Goal: Task Accomplishment & Management: Manage account settings

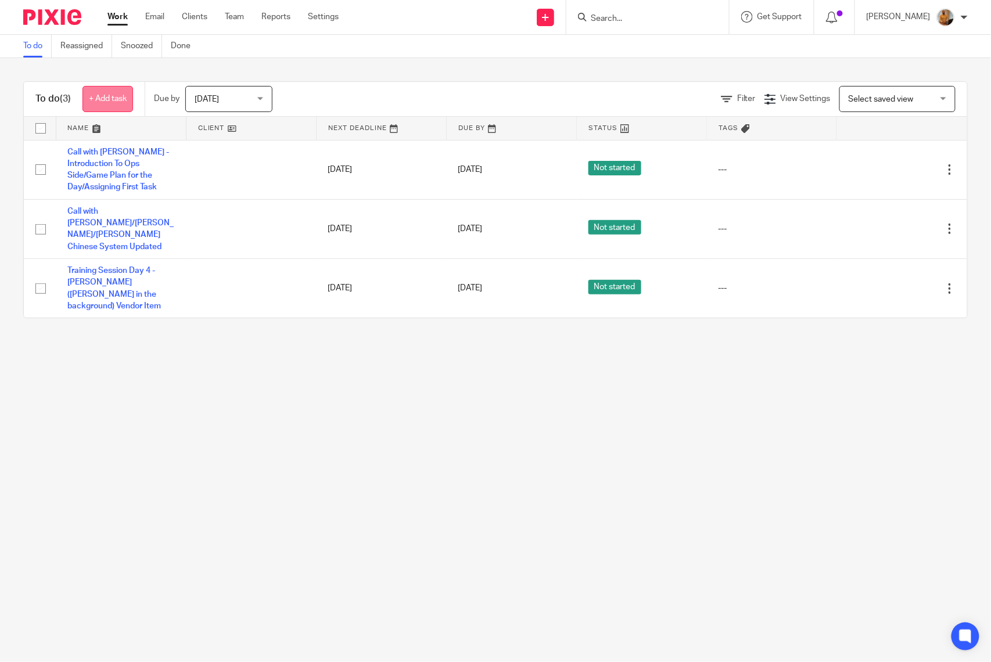
click at [109, 99] on link "+ Add task" at bounding box center [107, 99] width 51 height 26
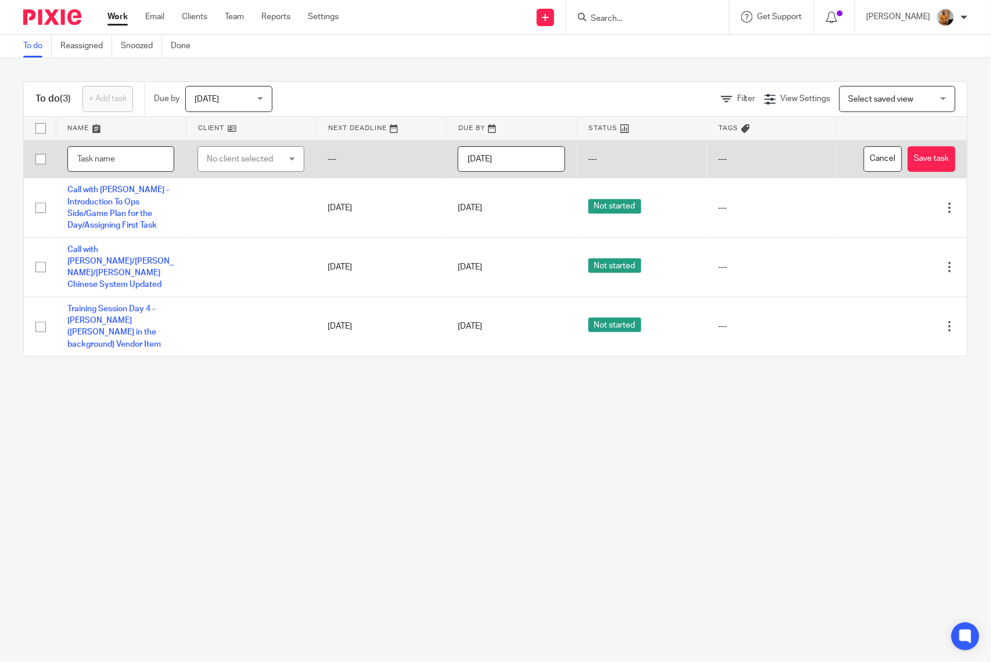
click at [119, 165] on input "text" at bounding box center [120, 159] width 107 height 26
click at [137, 159] on input "CFO Reports -" at bounding box center [120, 159] width 107 height 26
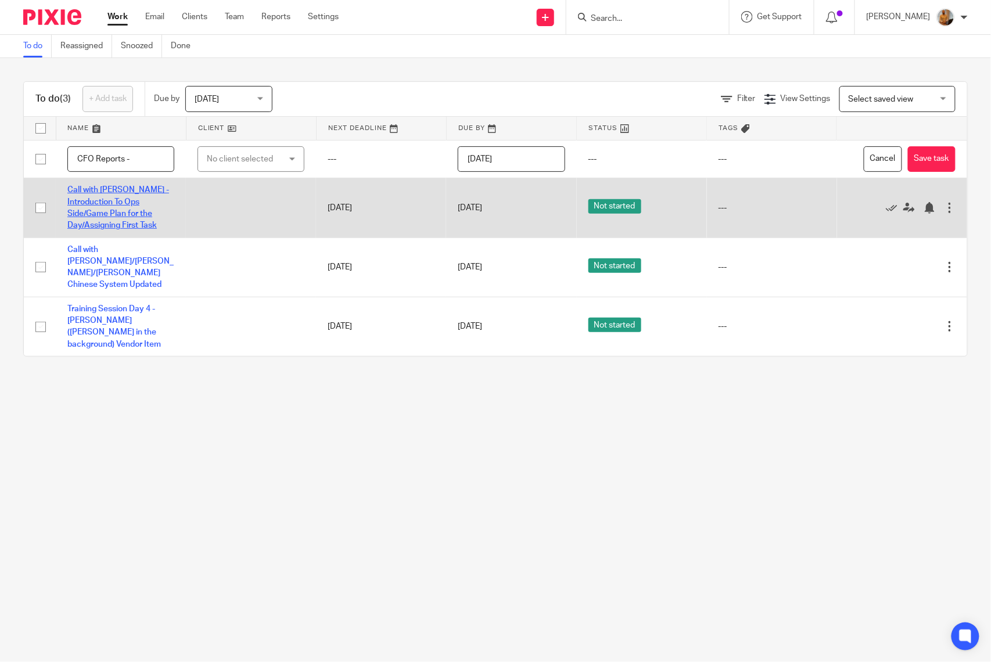
paste input "Fine Foods Westheimer LLC"
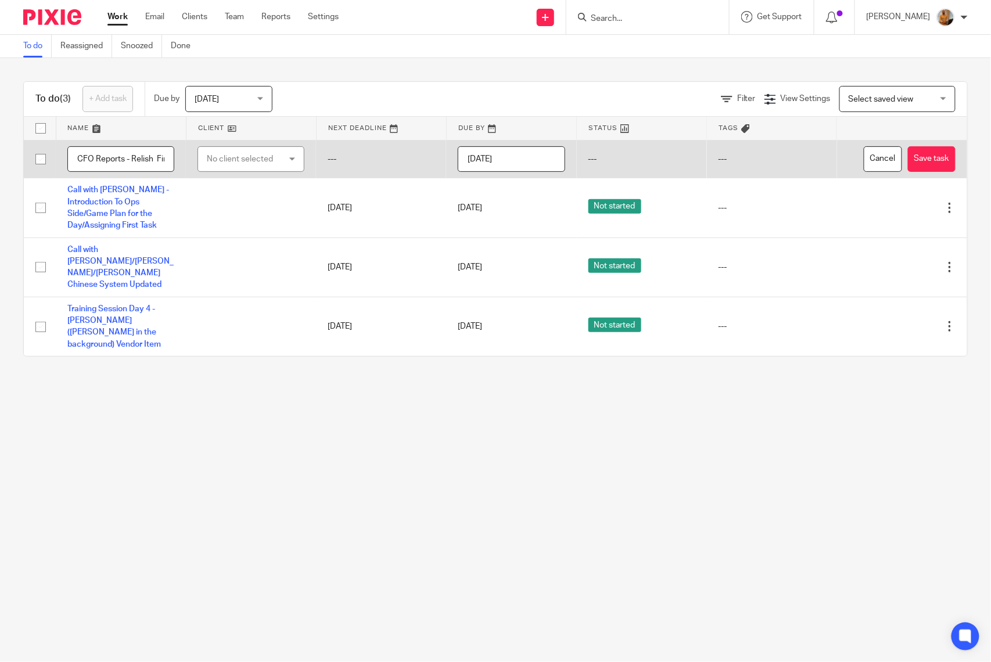
scroll to position [0, 98]
type input "CFO Reports - Relish Fine Foods Westheimer LLC"
click at [931, 161] on button "Save task" at bounding box center [932, 159] width 48 height 26
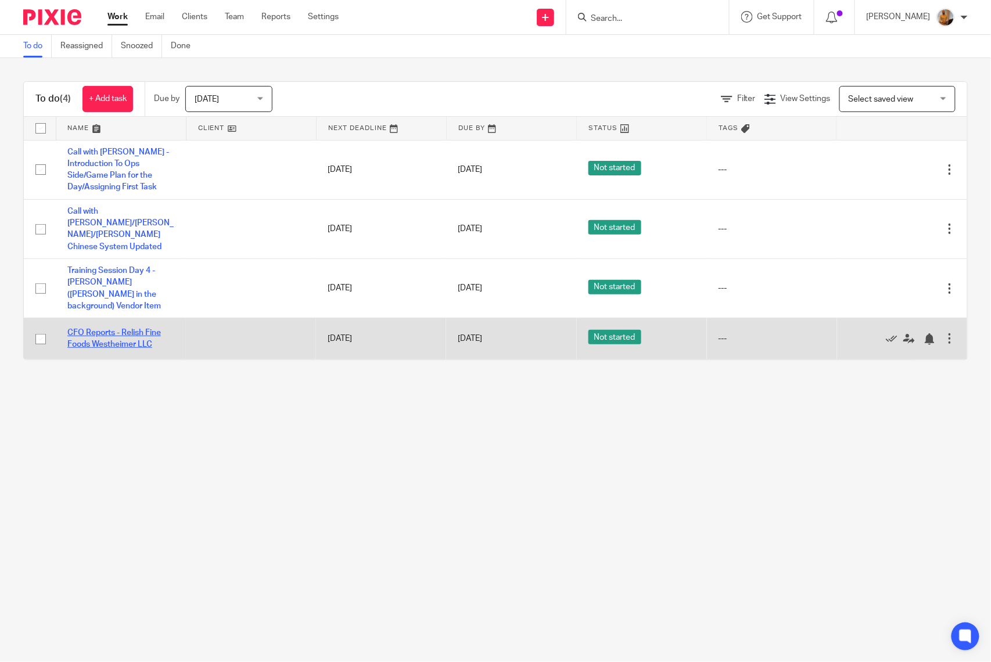
click at [107, 329] on link "CFO Reports - Relish Fine Foods Westheimer LLC" at bounding box center [113, 339] width 93 height 20
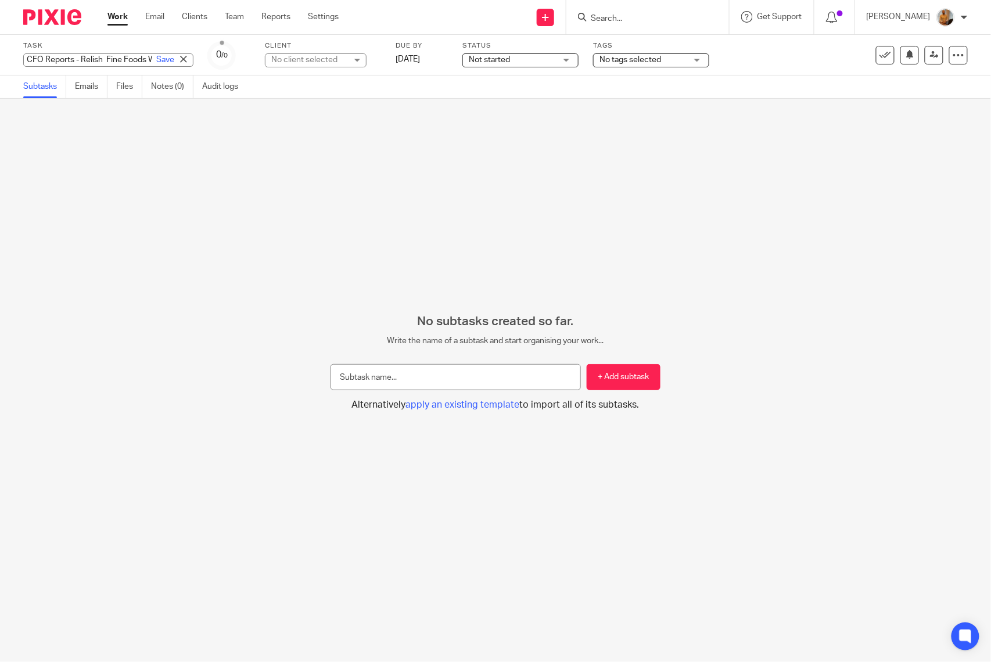
click at [125, 57] on div "CFO Reports - Relish Fine Foods Westheimer LLC Save CFO Reports - Relish Fine F…" at bounding box center [108, 59] width 170 height 13
type input "CFO Reports - Relish Fine Foods Westheimer LLC - POS Completed - P&L In Progress"
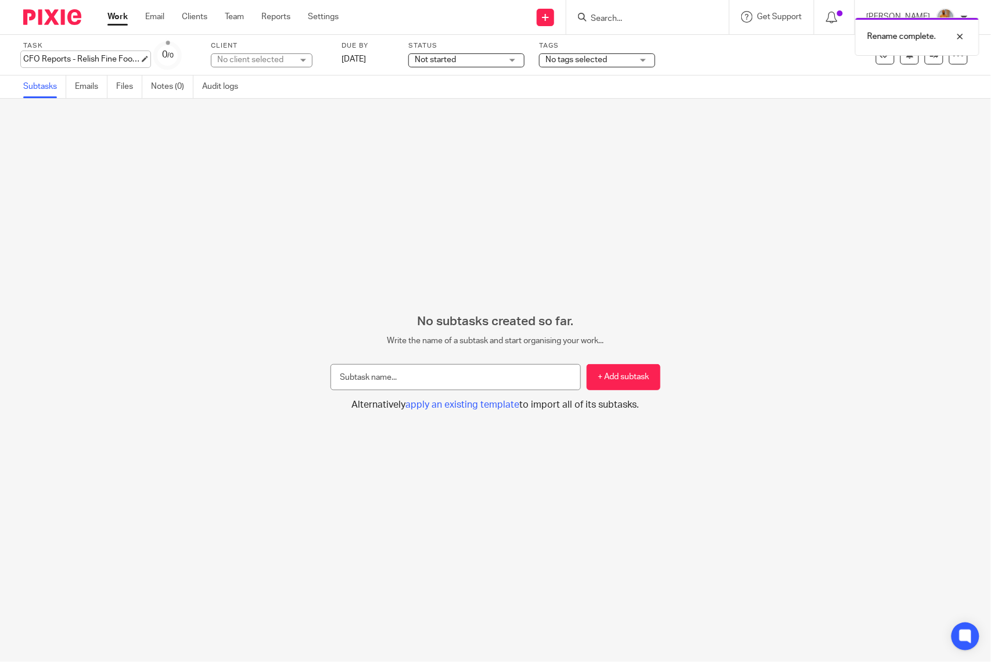
click at [65, 63] on div "CFO Reports - Relish Fine Foods Westheimer LLC - POS Completed - P&L In Progres…" at bounding box center [81, 59] width 116 height 12
click at [118, 17] on link "Work" at bounding box center [117, 17] width 20 height 12
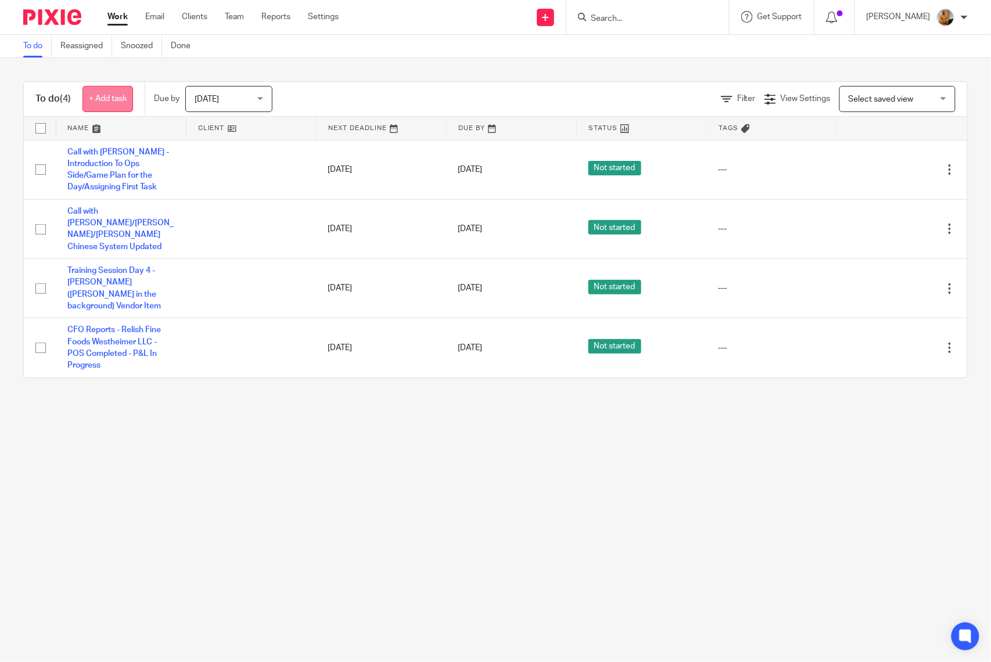
click at [96, 103] on link "+ Add task" at bounding box center [107, 99] width 51 height 26
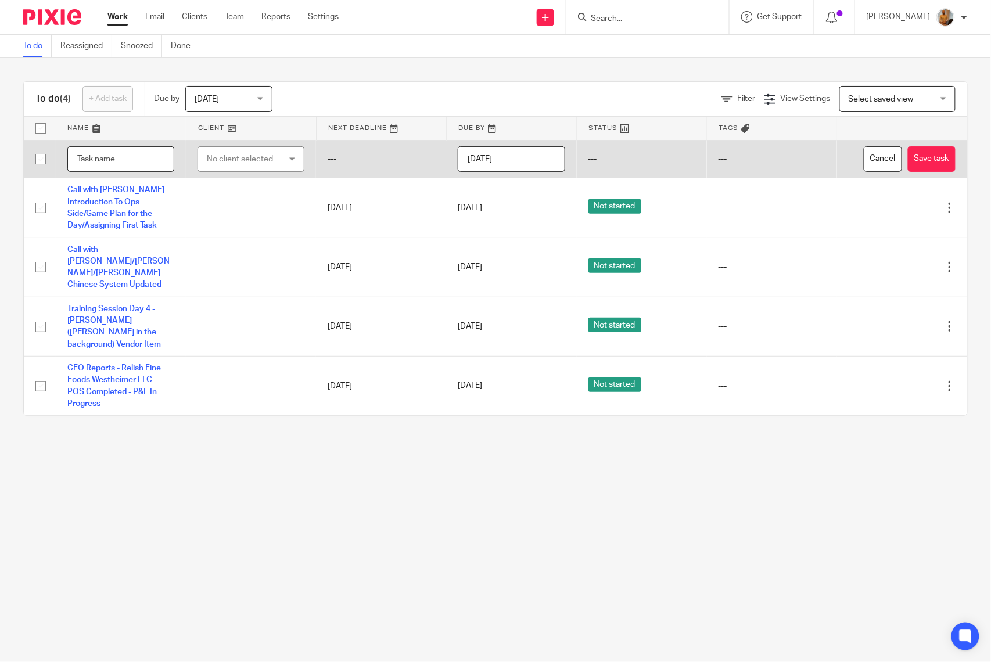
click at [128, 153] on input "text" at bounding box center [120, 159] width 107 height 26
paste input "CFO Reports - Relish Fine Foods Westheimer LLC - POS Completed - P&L In Progress"
click at [133, 160] on input "CFO Reports - Relish Fine Foods Westheimer LLC - POS Completed - P&L In Progress" at bounding box center [120, 159] width 107 height 26
drag, startPoint x: 154, startPoint y: 163, endPoint x: 142, endPoint y: 160, distance: 13.0
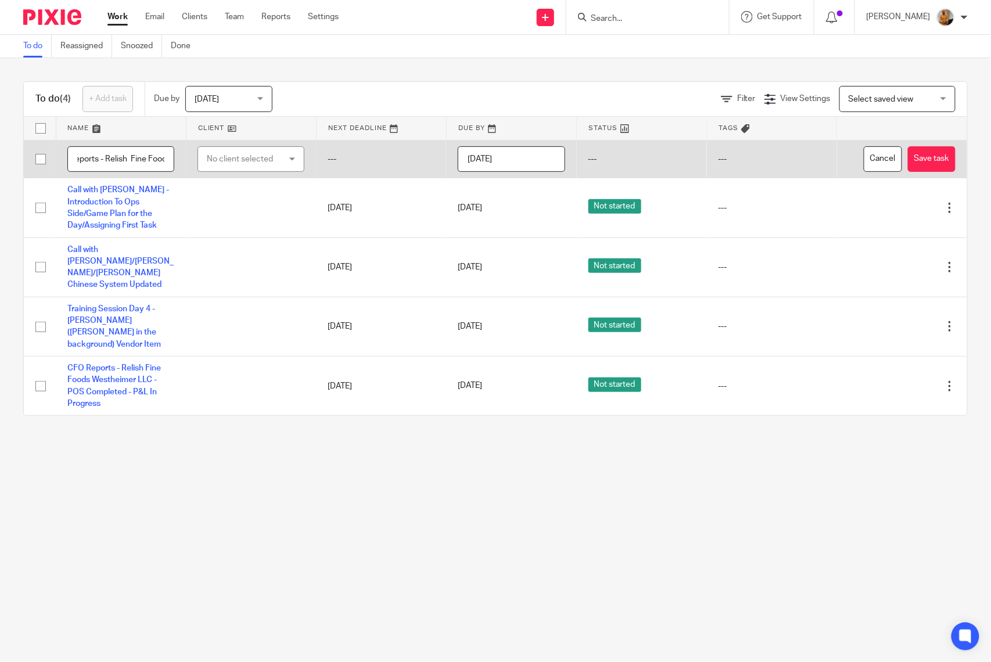
click at [142, 160] on input "CFO Reports - Relish Fine Foods Westheimer LLC - POS Completed - P&L In Progress" at bounding box center [120, 159] width 107 height 26
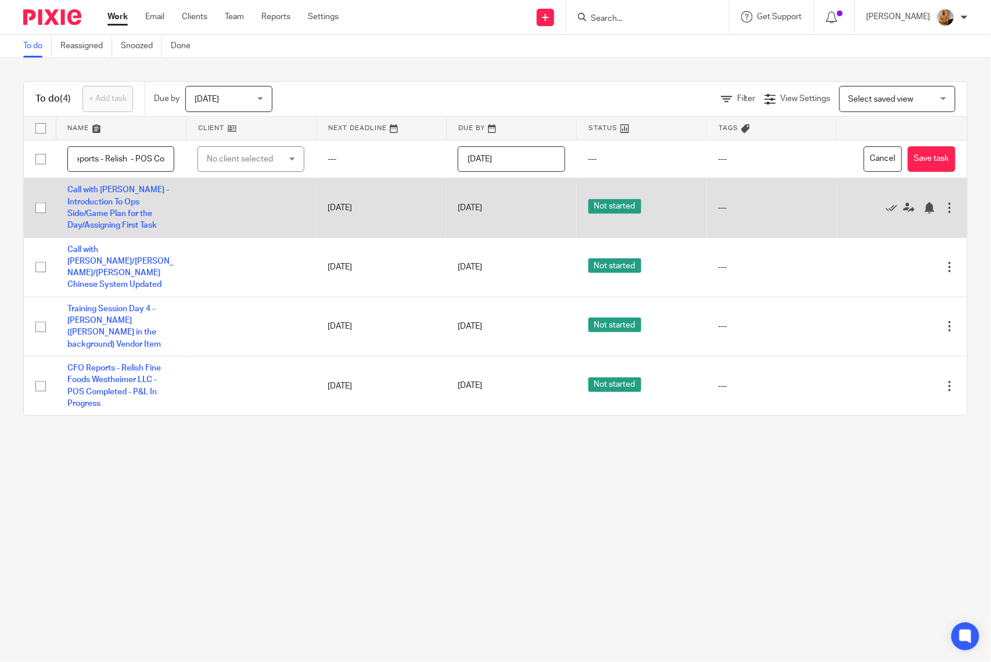
paste input "Fine Foods Town & Country LLC"
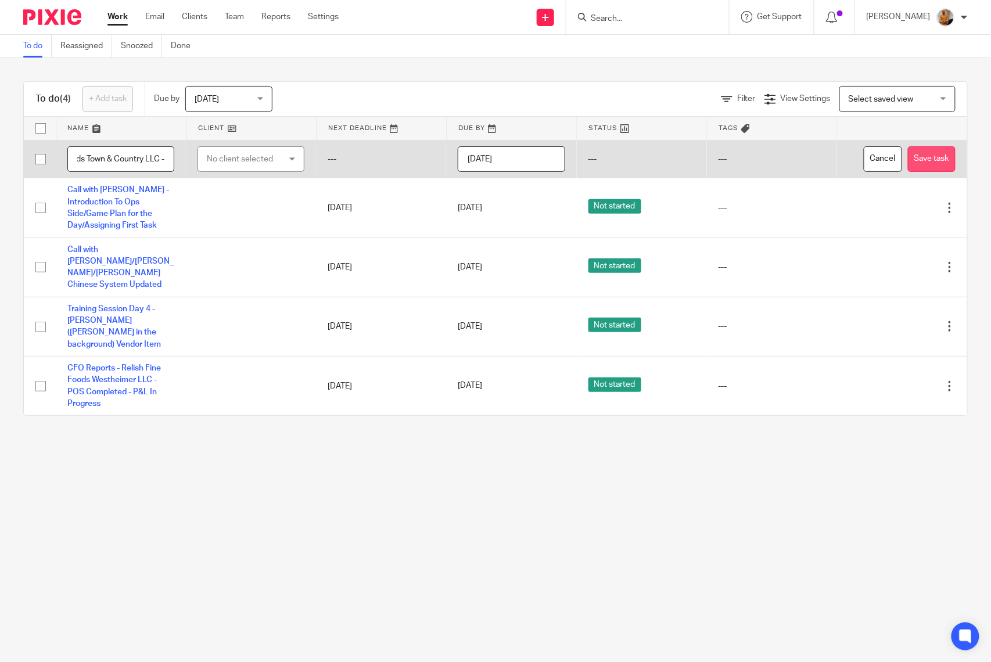
type input "CFO Reports - Relish Fine Foods Town & Country LLC - POS Completed - P&L In Pro…"
click at [908, 168] on button "Save task" at bounding box center [932, 159] width 48 height 26
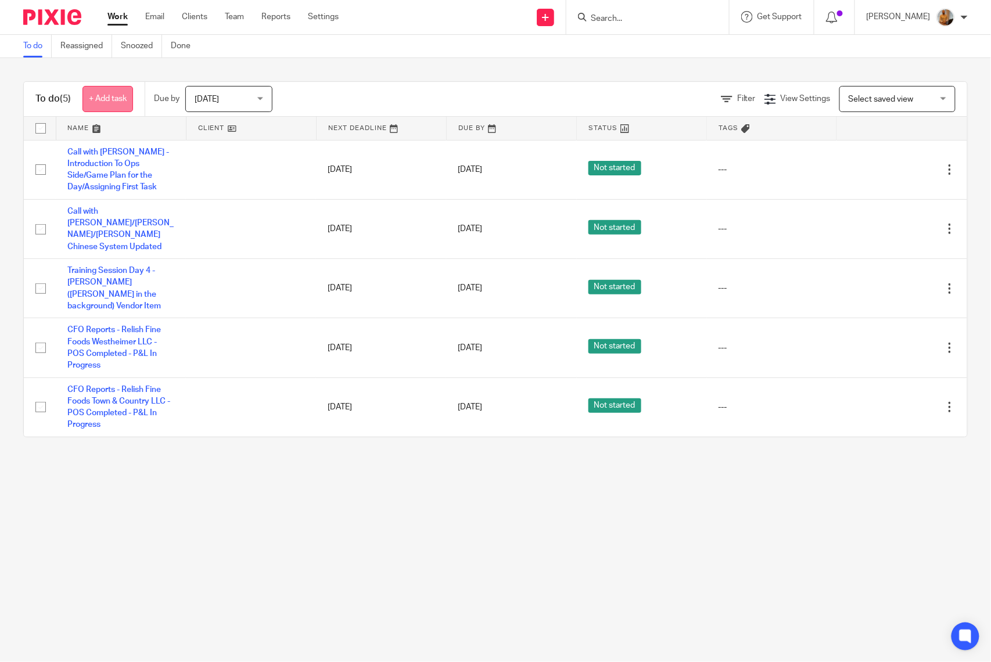
click at [110, 92] on link "+ Add task" at bounding box center [107, 99] width 51 height 26
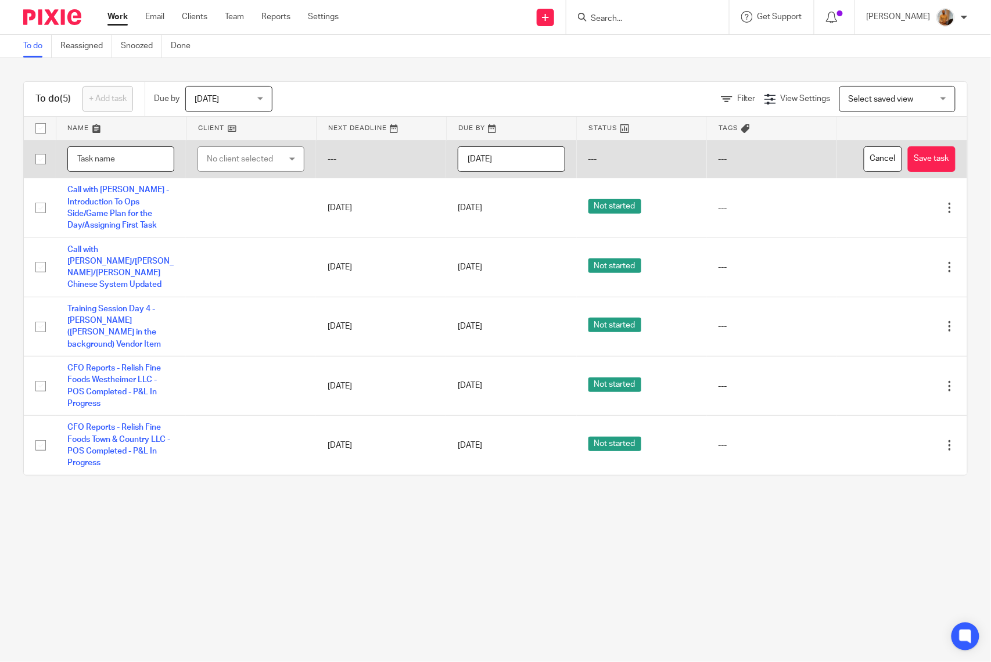
click at [109, 154] on input "text" at bounding box center [120, 159] width 107 height 26
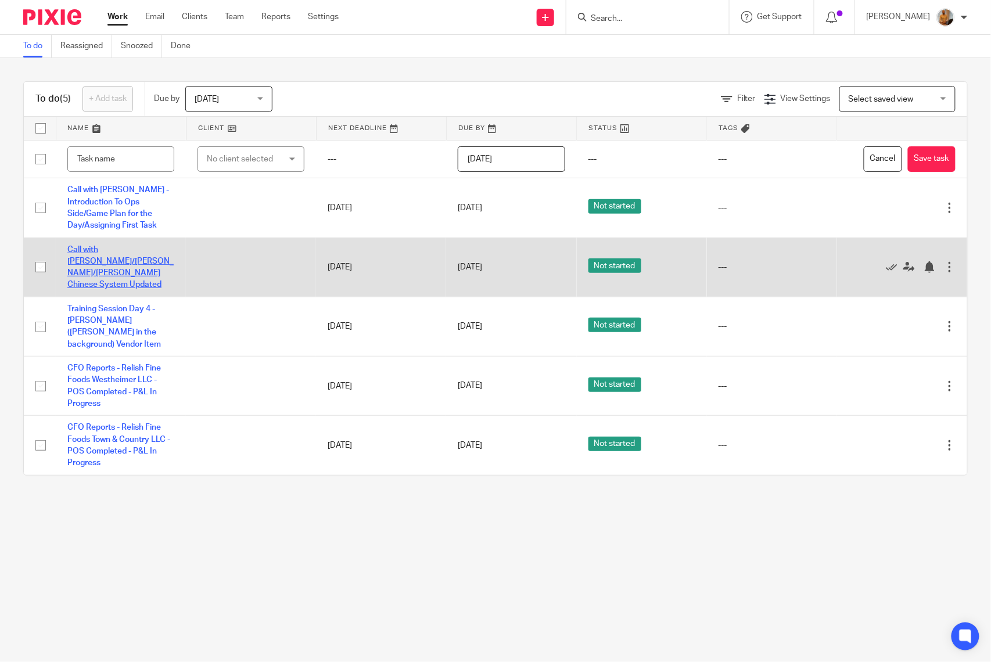
click at [84, 264] on link "Call with [PERSON_NAME]/[PERSON_NAME]/[PERSON_NAME] Chinese System Updated" at bounding box center [120, 268] width 106 height 44
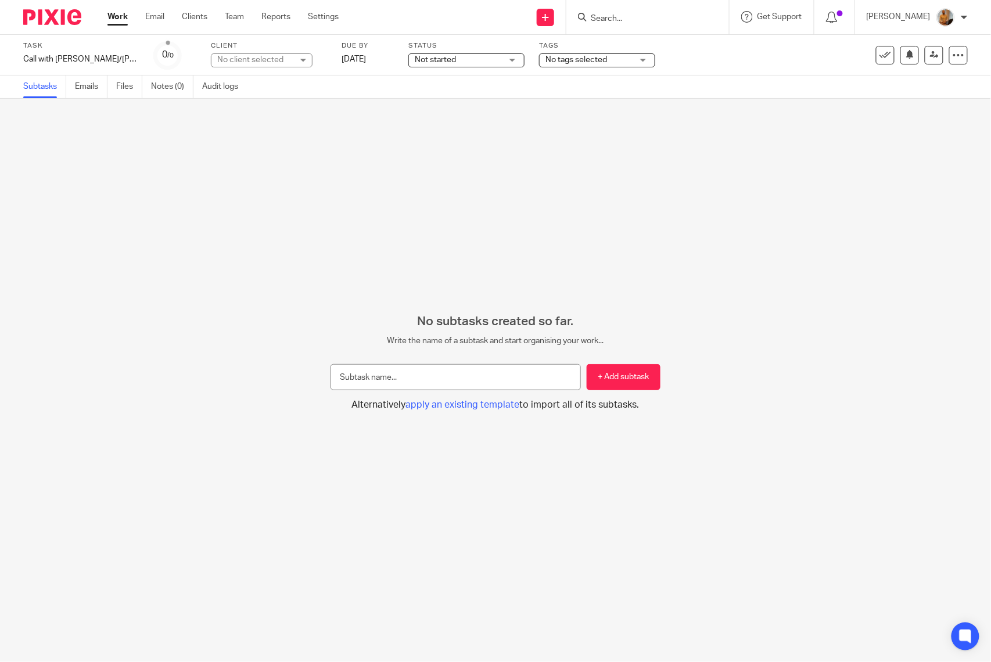
click at [118, 15] on link "Work" at bounding box center [117, 17] width 20 height 12
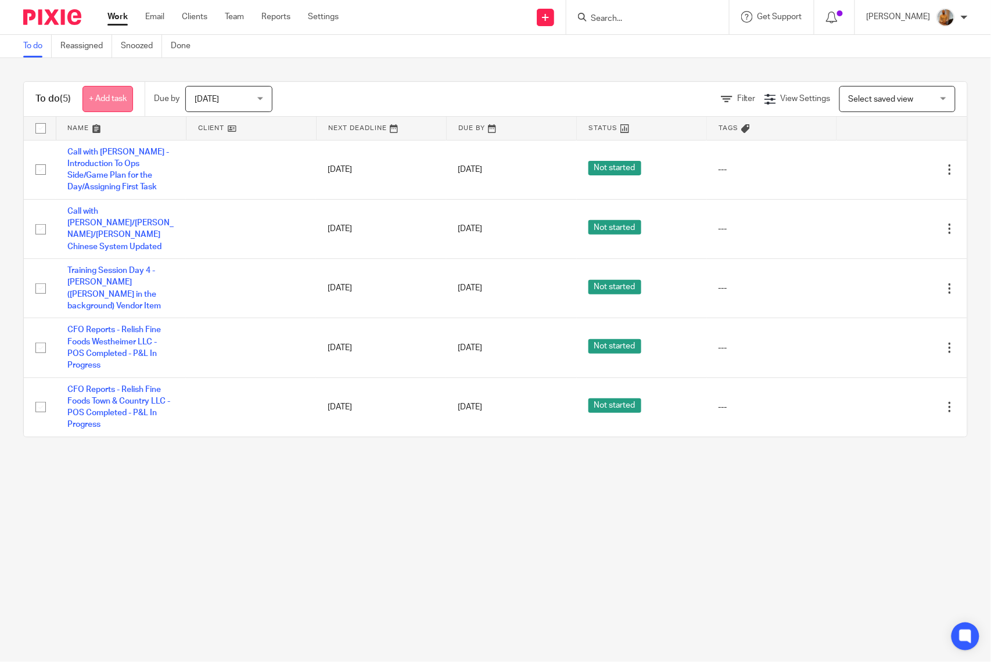
click at [109, 93] on link "+ Add task" at bounding box center [107, 99] width 51 height 26
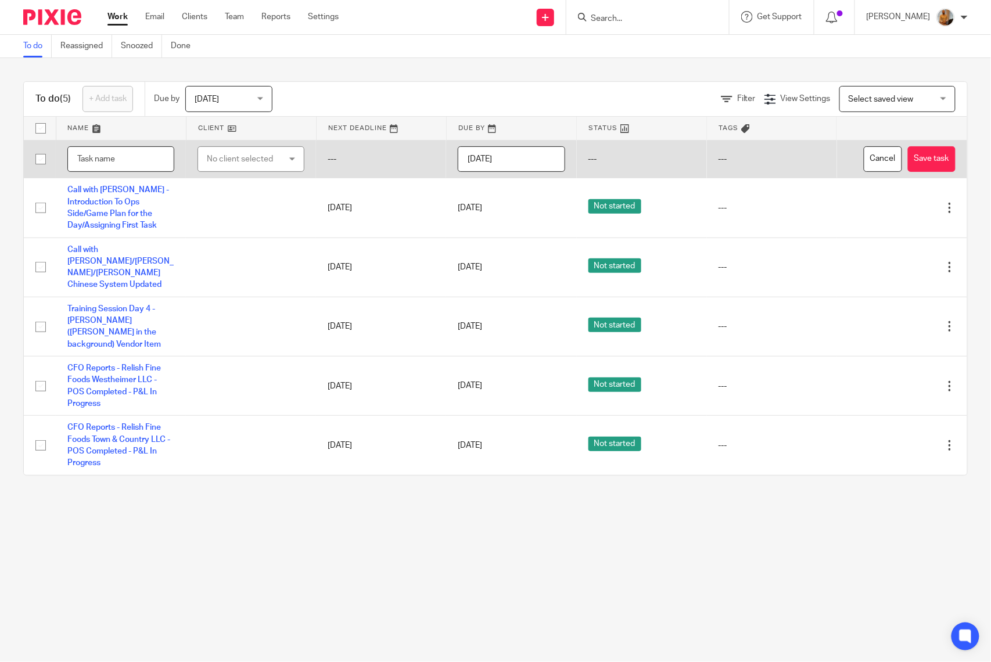
click at [100, 147] on input "text" at bounding box center [120, 159] width 107 height 26
type input "CFO Reports - Updates for [PERSON_NAME] - Word Document with the Status and Pen…"
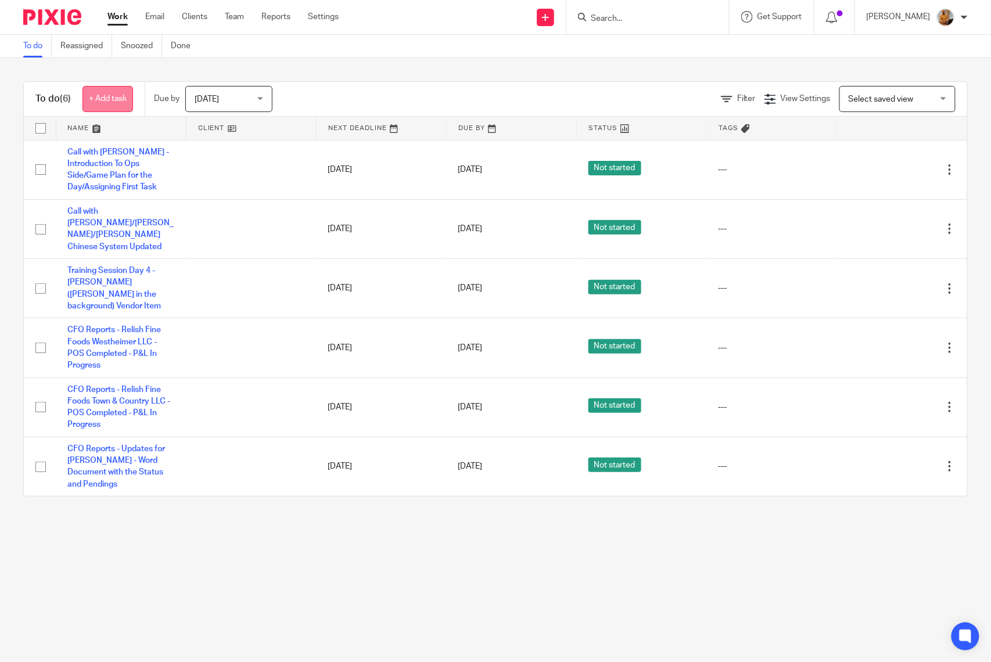
click at [101, 87] on link "+ Add task" at bounding box center [107, 99] width 51 height 26
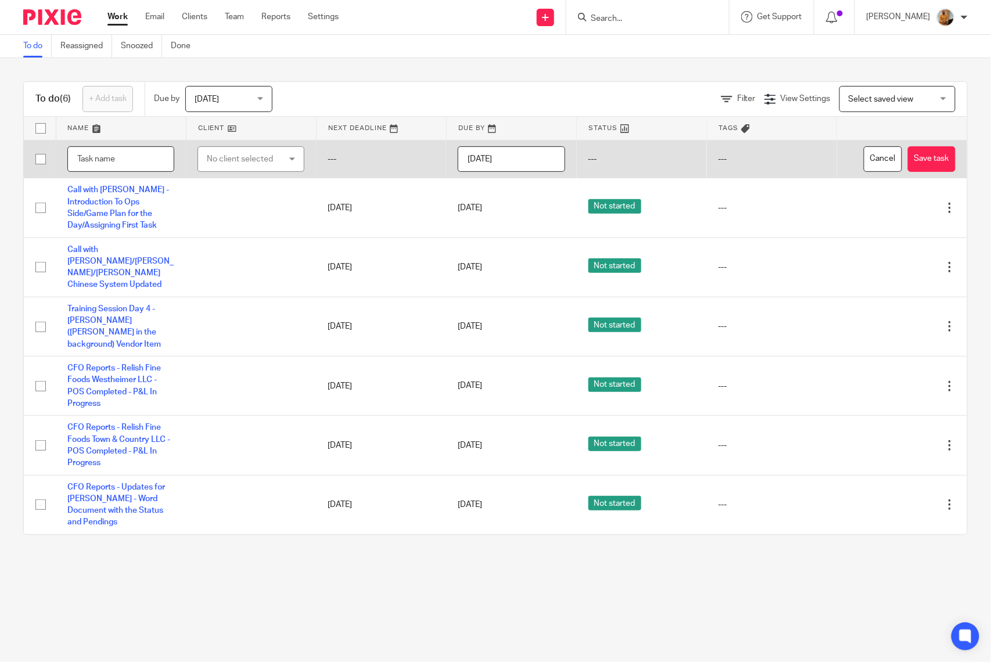
click at [121, 154] on input "text" at bounding box center [120, 159] width 107 height 26
click at [150, 160] on input "Call with [PERSON_NAME] -" at bounding box center [120, 159] width 107 height 26
click at [154, 159] on input "Call with [PERSON_NAME] -" at bounding box center [120, 159] width 107 height 26
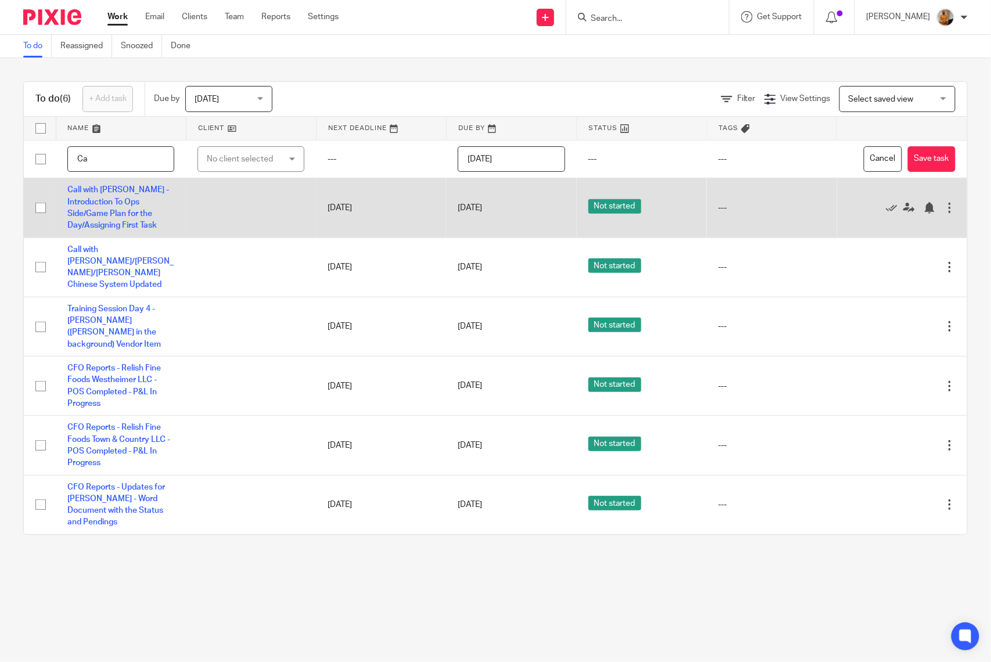
type input "C"
paste input "Follow-up with [PERSON_NAME] on TSO: Soy Sauce Error Corrections ([DATE] Update…"
type input "Follow-up with [PERSON_NAME] on TSO: Soy Sauce Error Corrections ([DATE] Update…"
